Goal: Task Accomplishment & Management: Manage account settings

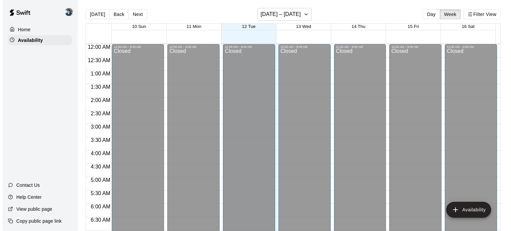
scroll to position [326, 0]
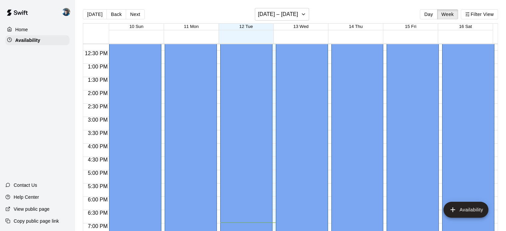
click at [358, 132] on div "[PERSON_NAME] 3, Cage 2, Cage 4, Bullpen 1, Bullpen2, Weight Training, Speed an…" at bounding box center [357, 50] width 48 height 231
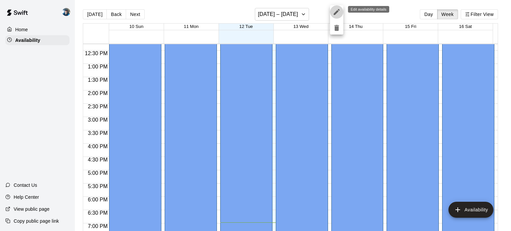
click at [337, 12] on icon "edit" at bounding box center [337, 12] width 6 height 6
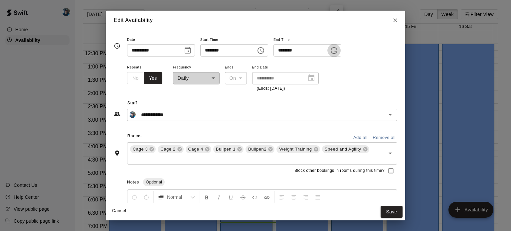
click at [338, 54] on icon "Choose time, selected time is 9:00 PM" at bounding box center [334, 51] width 8 height 8
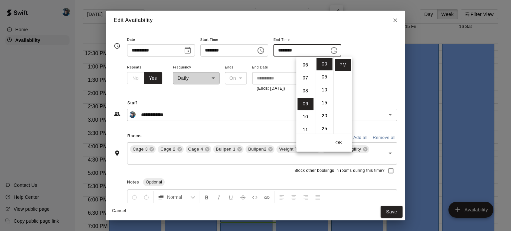
scroll to position [64, 0]
click at [307, 65] on li "05" at bounding box center [305, 65] width 16 height 12
type input "********"
click at [390, 212] on button "Save" at bounding box center [392, 212] width 22 height 12
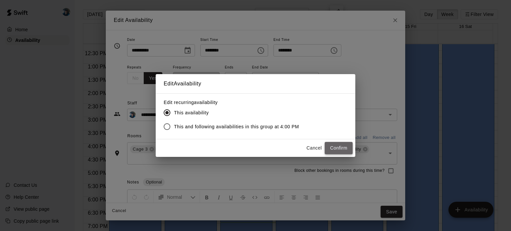
click at [336, 146] on button "Confirm" at bounding box center [339, 148] width 28 height 12
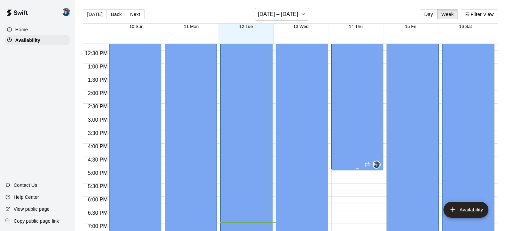
click at [345, 119] on div "[PERSON_NAME] 3, Cage 2, Cage 4, Bullpen 1, Bullpen2, Weight Training, Speed an…" at bounding box center [357, 50] width 48 height 231
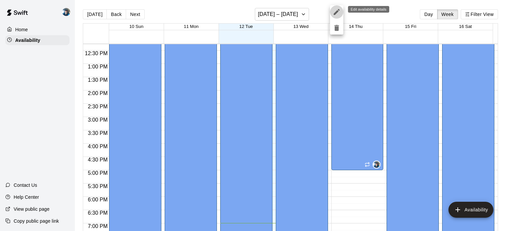
click at [336, 13] on icon "edit" at bounding box center [337, 12] width 6 height 6
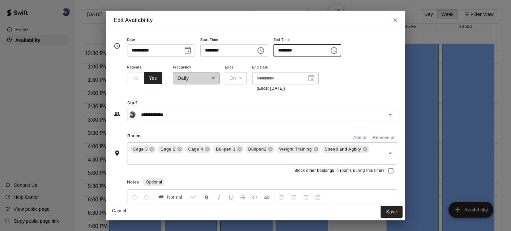
click at [325, 53] on input "********" at bounding box center [298, 50] width 51 height 12
click at [338, 52] on icon "Choose time, selected time is 5:00 PM" at bounding box center [334, 51] width 8 height 8
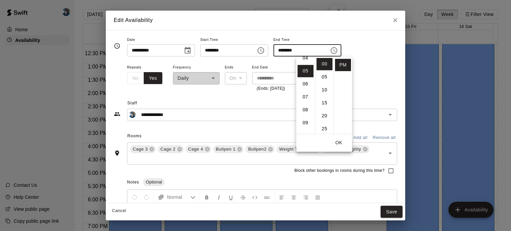
scroll to position [52, 0]
click at [307, 64] on li "04" at bounding box center [305, 64] width 16 height 12
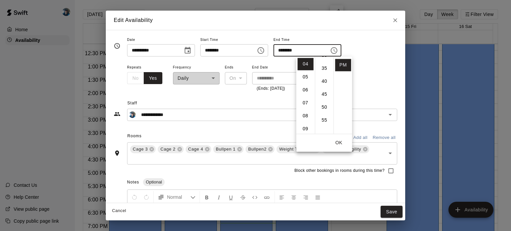
scroll to position [75, 0]
click at [326, 67] on li "30" at bounding box center [324, 67] width 16 height 12
type input "********"
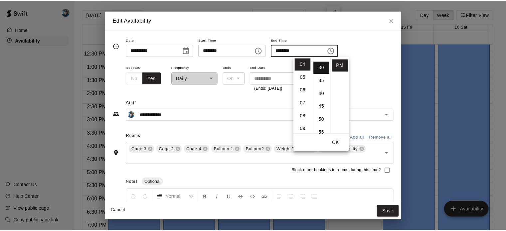
scroll to position [78, 0]
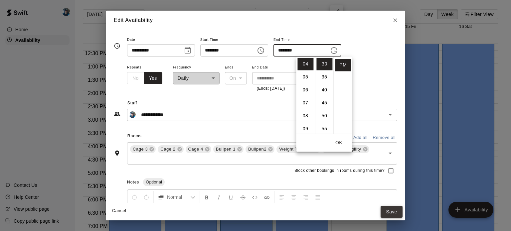
click at [390, 212] on button "Save" at bounding box center [392, 212] width 22 height 12
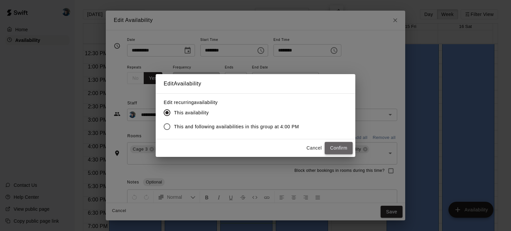
click at [336, 146] on button "Confirm" at bounding box center [339, 148] width 28 height 12
